Goal: Communication & Community: Answer question/provide support

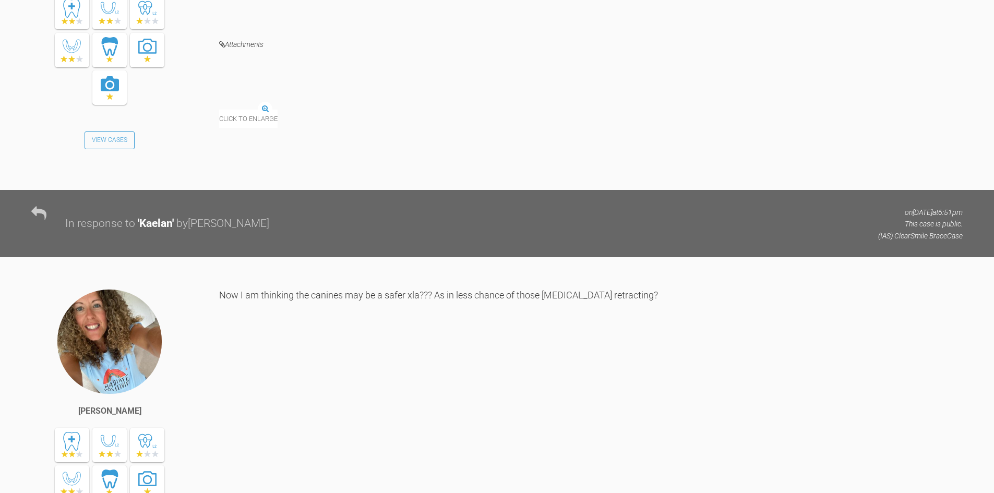
scroll to position [2243, 0]
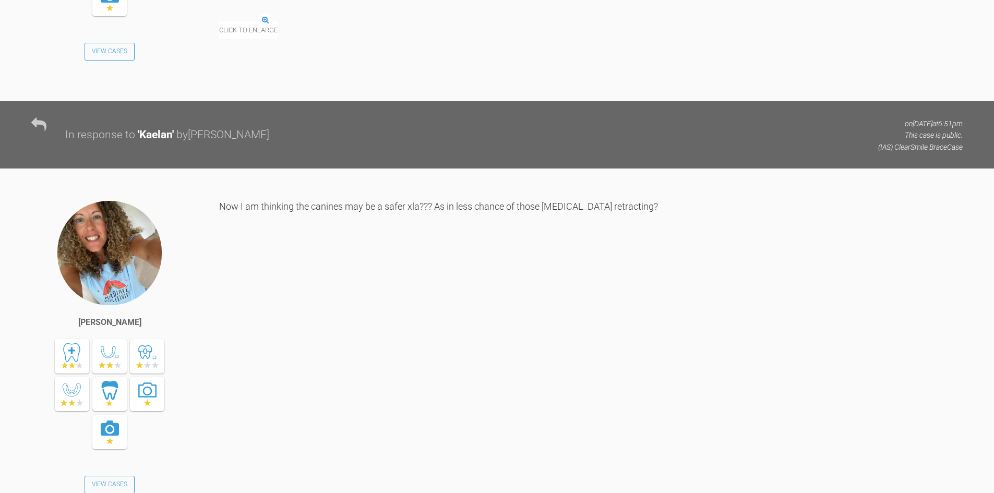
click at [219, 21] on img at bounding box center [219, 21] width 0 height 0
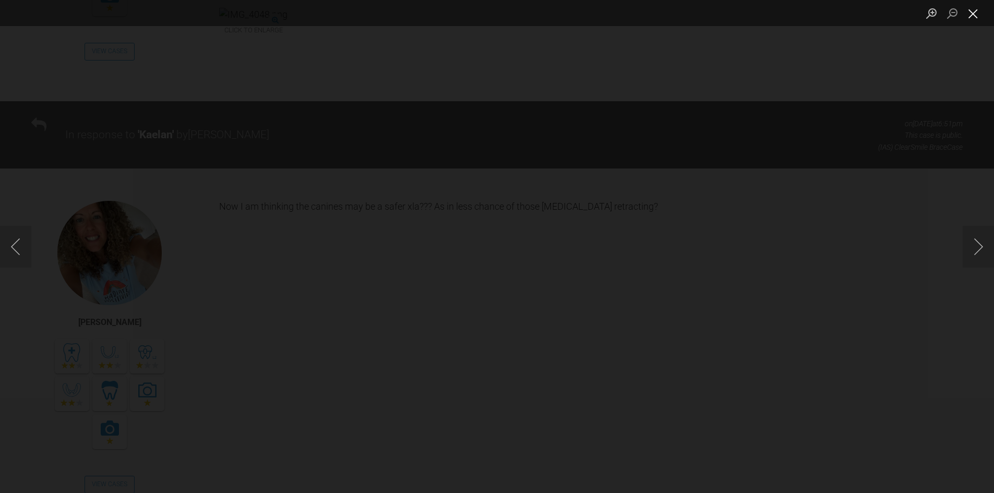
click at [975, 14] on button "Close lightbox" at bounding box center [972, 13] width 21 height 18
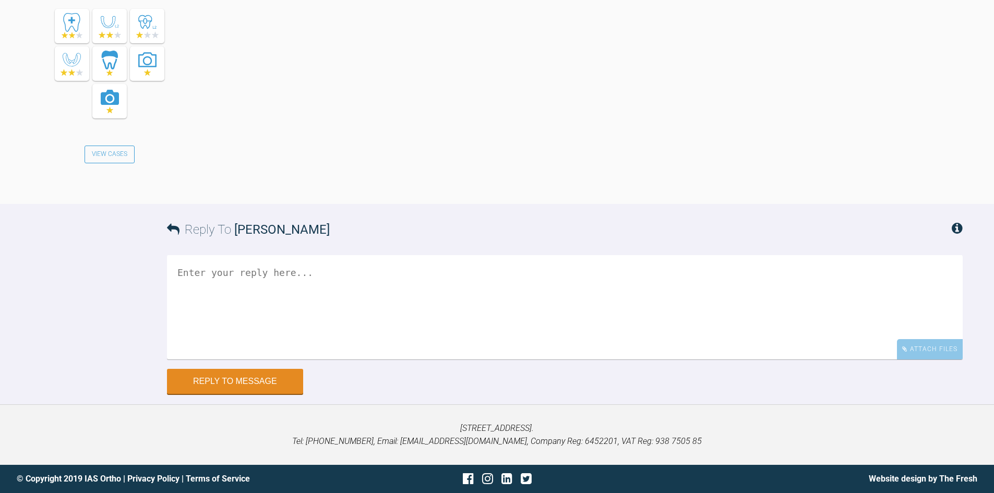
scroll to position [4048, 0]
click at [320, 290] on textarea at bounding box center [564, 307] width 795 height 104
type textarea "I would stick to the lower 4's and retract...."
click at [275, 386] on button "Reply to Message" at bounding box center [235, 382] width 136 height 25
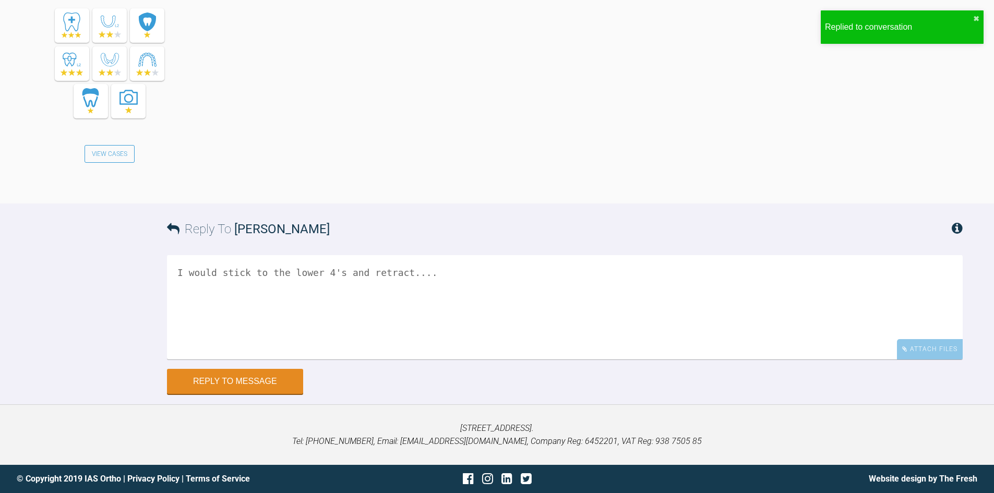
scroll to position [4447, 0]
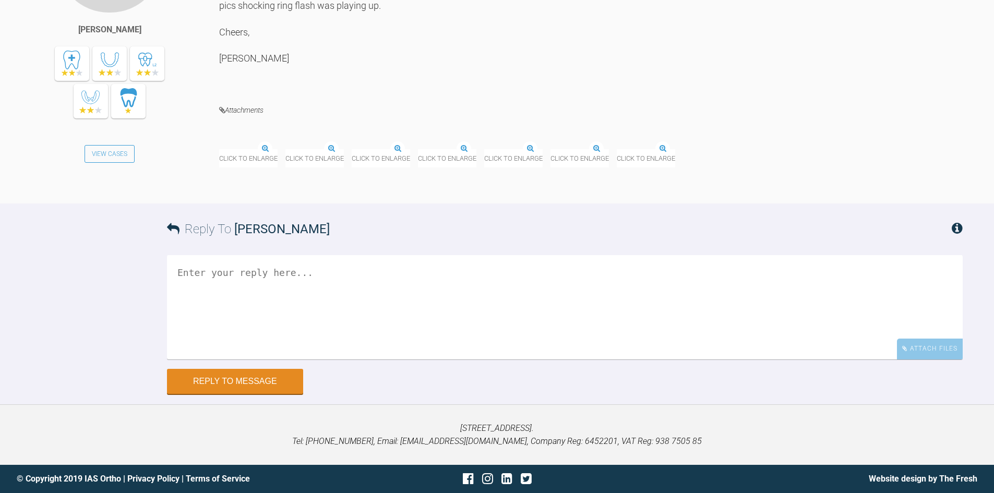
scroll to position [2165, 0]
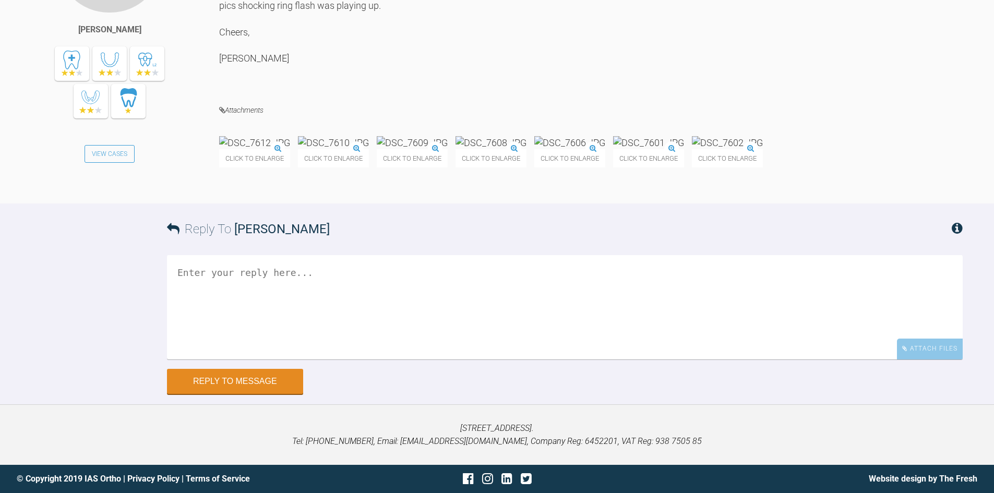
click at [305, 359] on textarea at bounding box center [564, 307] width 795 height 104
type textarea "Seems OK Neil. See if you can move to 0.016" next visit..."
click at [212, 387] on button "Reply to Message" at bounding box center [235, 382] width 136 height 25
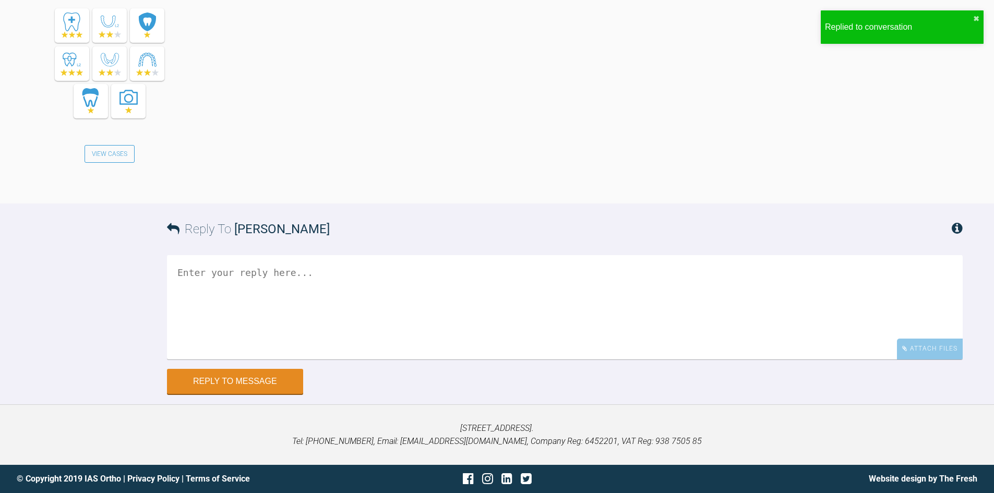
scroll to position [2733, 0]
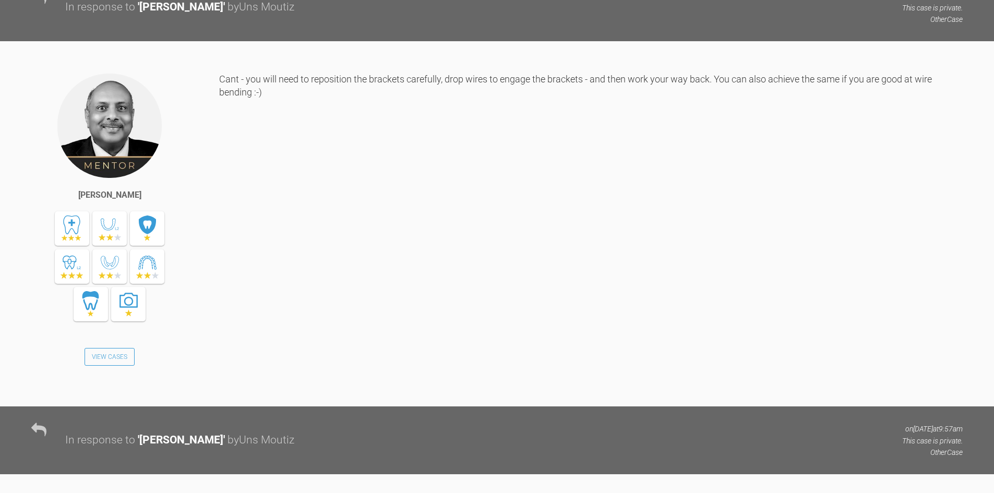
scroll to position [6678, 0]
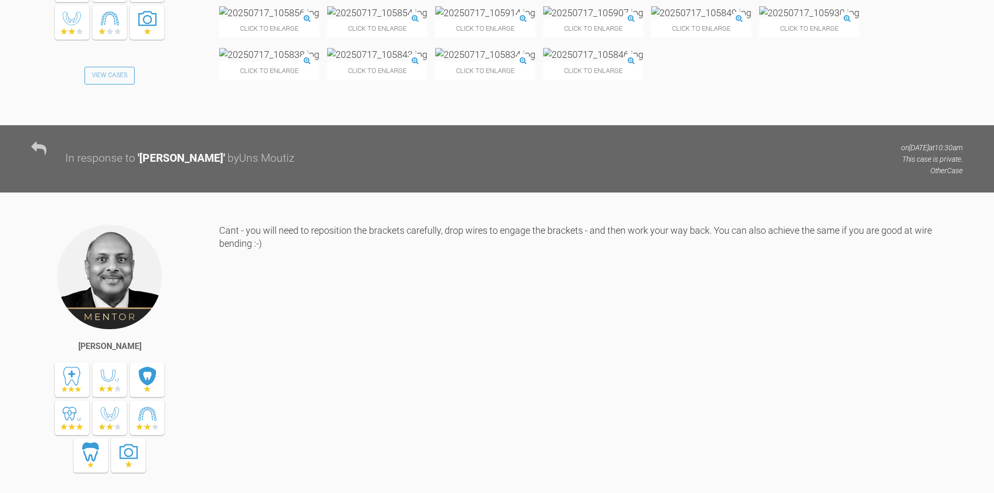
click at [379, 61] on img at bounding box center [377, 54] width 100 height 13
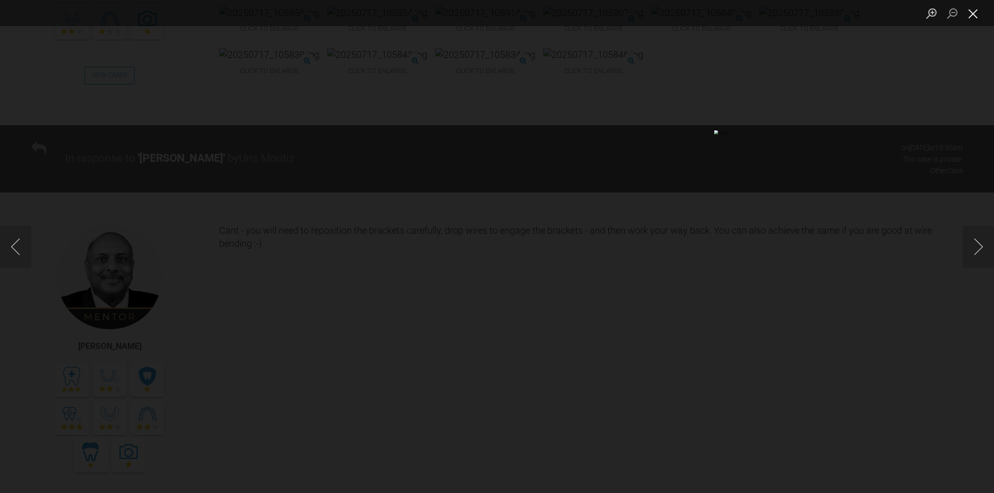
click at [979, 15] on button "Close lightbox" at bounding box center [972, 13] width 21 height 18
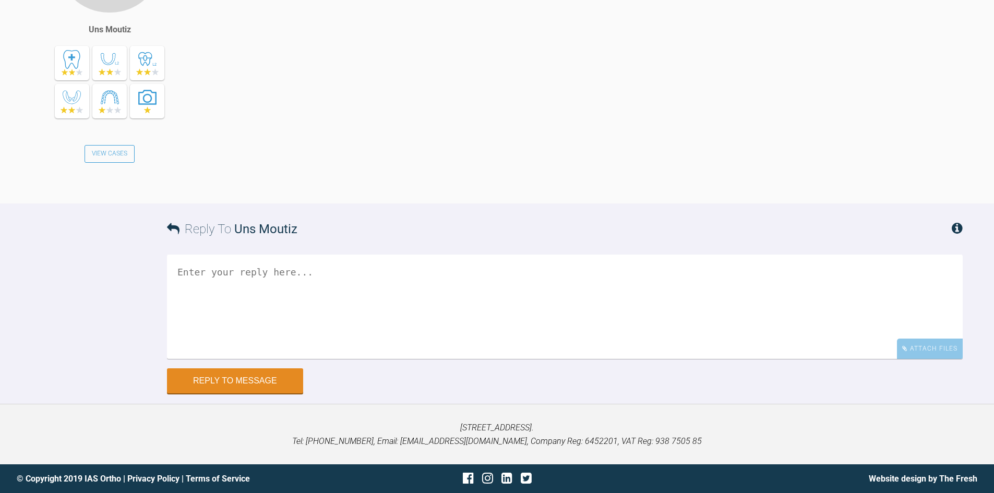
scroll to position [7602, 0]
click at [236, 275] on textarea at bounding box center [564, 307] width 795 height 104
click at [310, 272] on textarea "Sorry let me understand - where is the cant" at bounding box center [564, 307] width 795 height 104
type textarea "Sorry let me understand - should havwe asked before- where is the cant that you…"
click at [266, 385] on button "Reply to Message" at bounding box center [235, 381] width 136 height 25
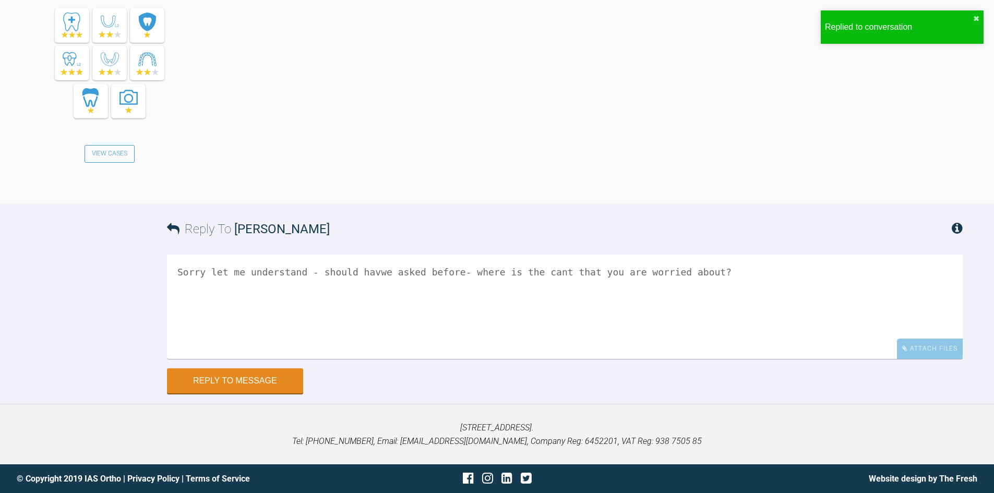
scroll to position [8000, 0]
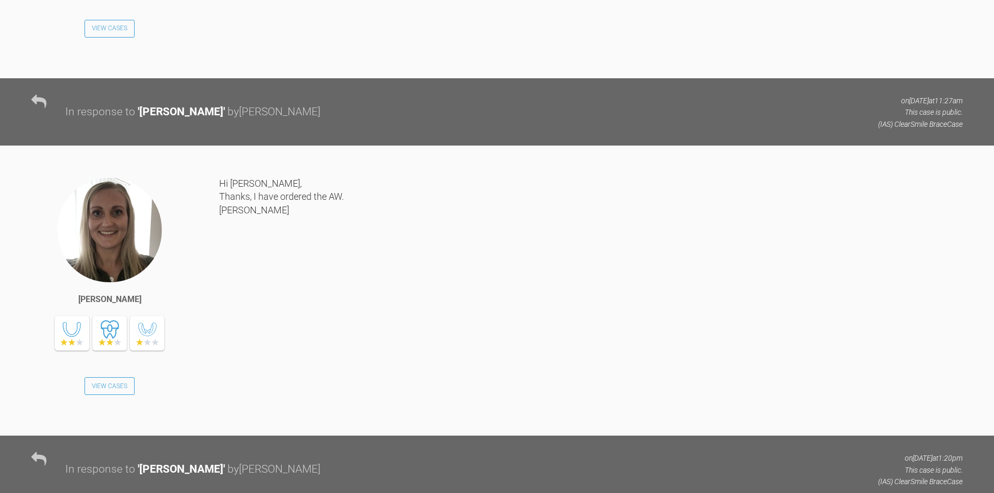
scroll to position [951, 0]
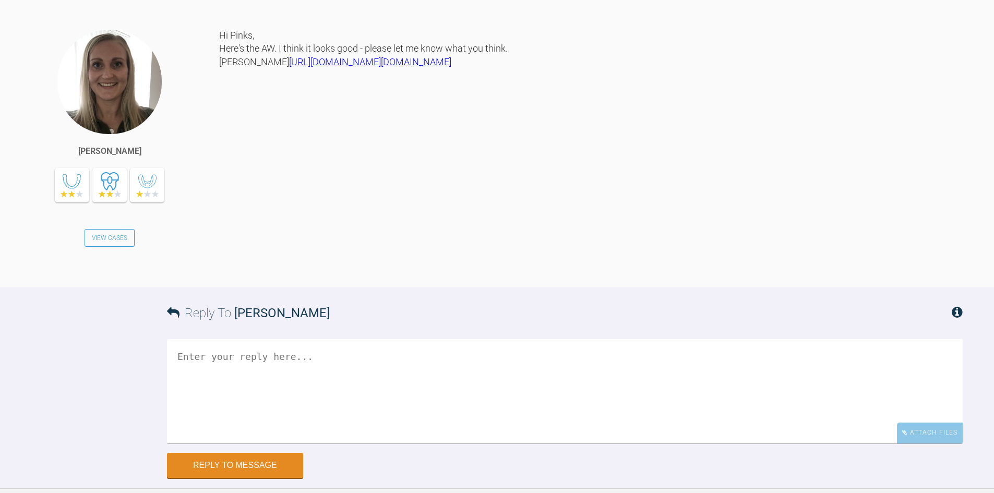
scroll to position [1908, 0]
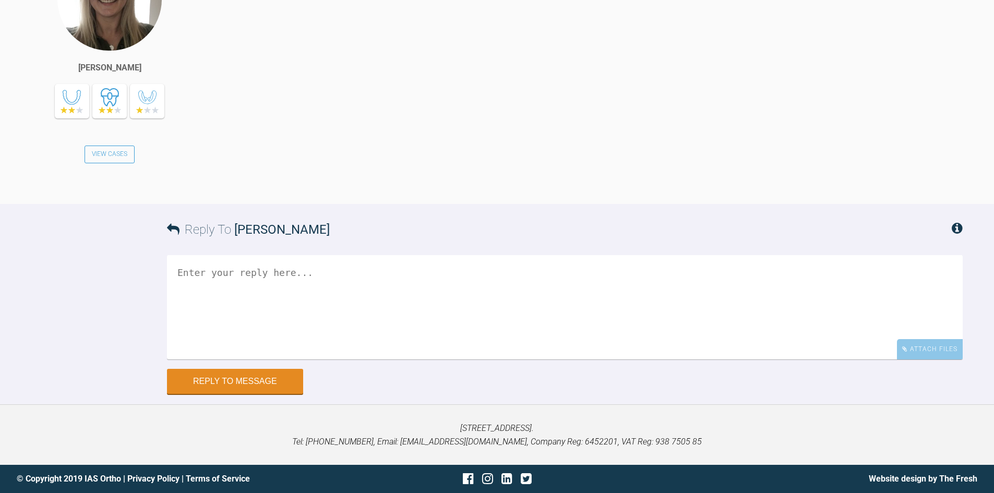
scroll to position [2448, 0]
click at [238, 287] on textarea at bounding box center [564, 307] width 795 height 104
type textarea "I agree it is looking good - :-) Go ahead to fabrication and please post the bo…"
click at [259, 388] on button "Reply to Message" at bounding box center [235, 382] width 136 height 25
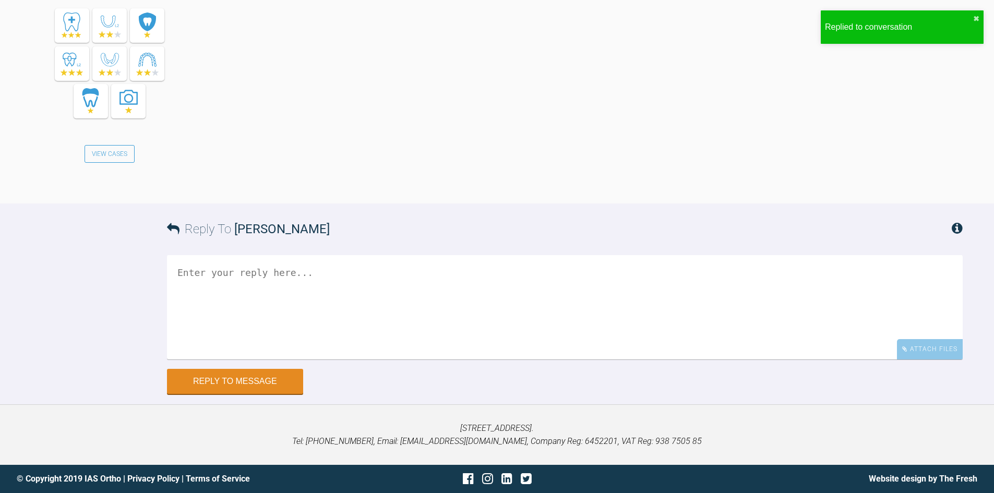
scroll to position [2846, 0]
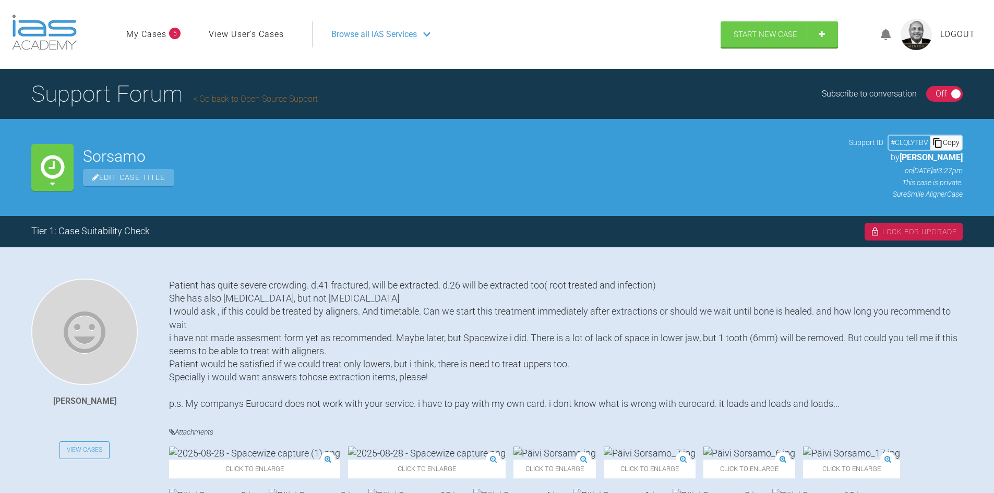
click at [926, 86] on div "On Off" at bounding box center [944, 94] width 37 height 16
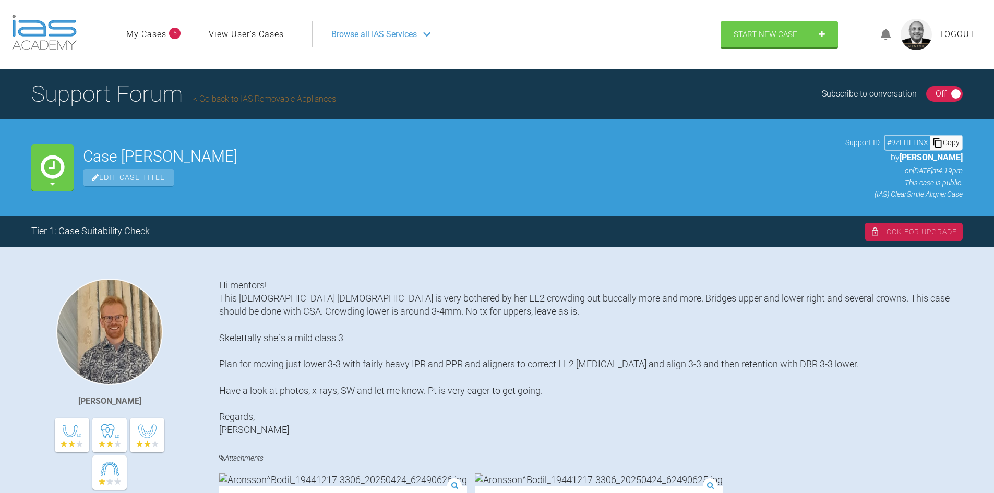
click at [928, 89] on div "On Off" at bounding box center [944, 94] width 37 height 16
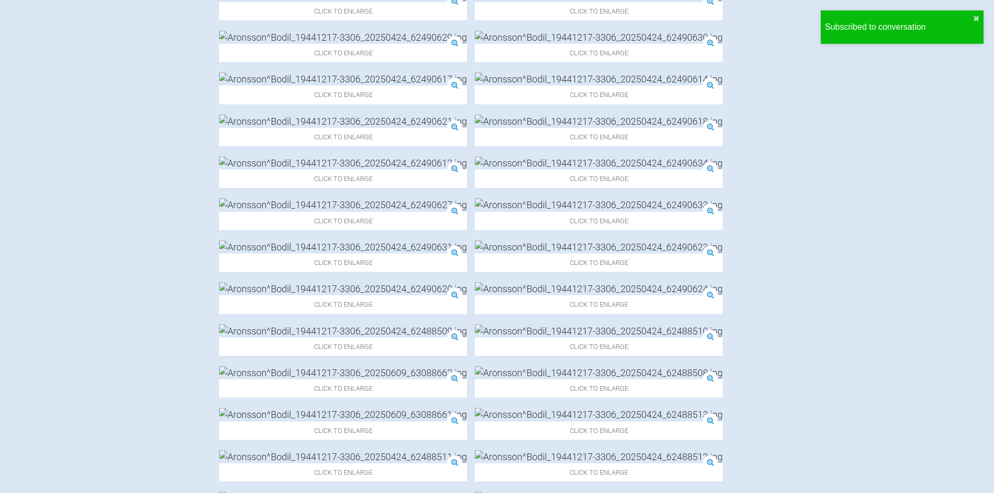
scroll to position [574, 0]
